Goal: Find specific page/section: Find specific page/section

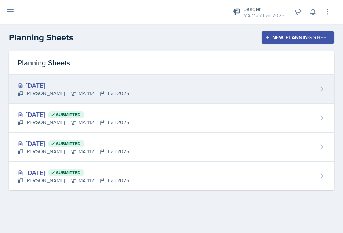
click at [70, 84] on div "[DATE]" at bounding box center [74, 85] width 112 height 10
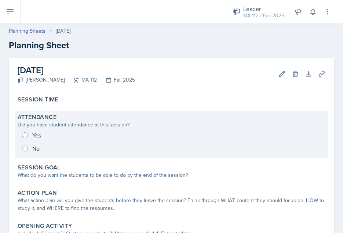
scroll to position [17, 0]
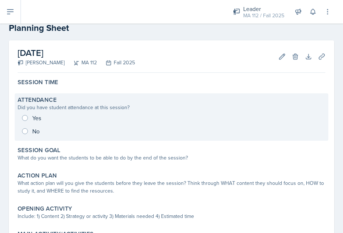
click at [115, 155] on div "What do you want the students to be able to do by the end of the session?" at bounding box center [172, 158] width 308 height 8
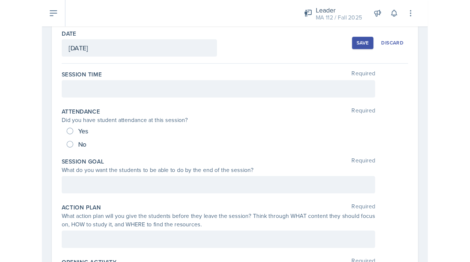
scroll to position [0, 0]
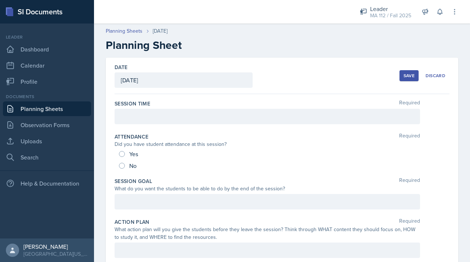
click at [27, 108] on link "Planning Sheets" at bounding box center [47, 108] width 88 height 15
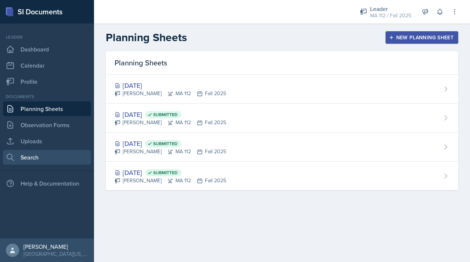
click at [54, 159] on link "Search" at bounding box center [47, 157] width 88 height 15
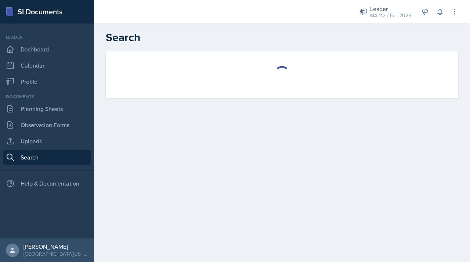
select select "all"
select select "1"
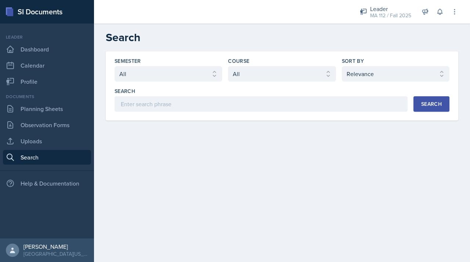
click at [343, 114] on div "Semester Select semester All Fall 2025 Spring 2025 Fall 2024 Spring 2024 Fall 2…" at bounding box center [282, 85] width 352 height 69
click at [343, 110] on button "Search" at bounding box center [431, 103] width 36 height 15
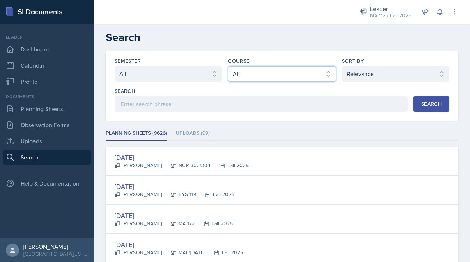
click at [273, 77] on select "Select course All ACC 211 ACC 212 ACC 307 BYS 119 BYS 215 BYS 300 CH 101 CH 121…" at bounding box center [282, 73] width 108 height 15
select select "9b8fb5b2-7103-4019-a785-b6c4379b6829"
click at [343, 104] on div "Search" at bounding box center [431, 104] width 21 height 6
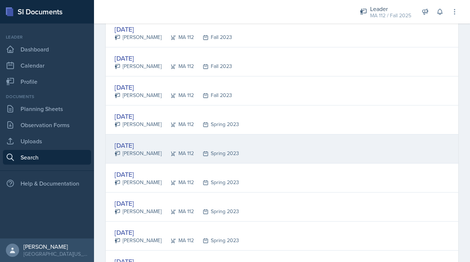
scroll to position [1381, 0]
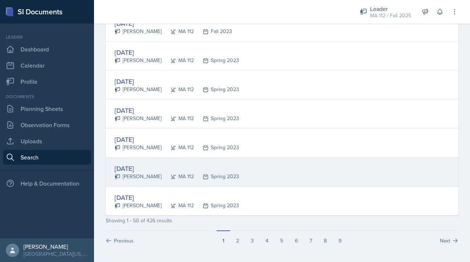
click at [141, 169] on div "[DATE]" at bounding box center [177, 168] width 124 height 10
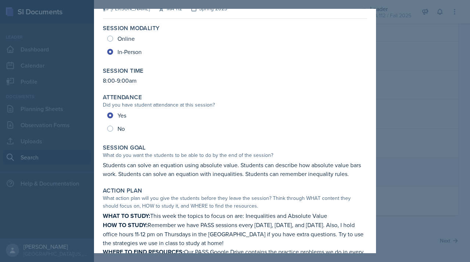
scroll to position [24, 0]
